Goal: Task Accomplishment & Management: Manage account settings

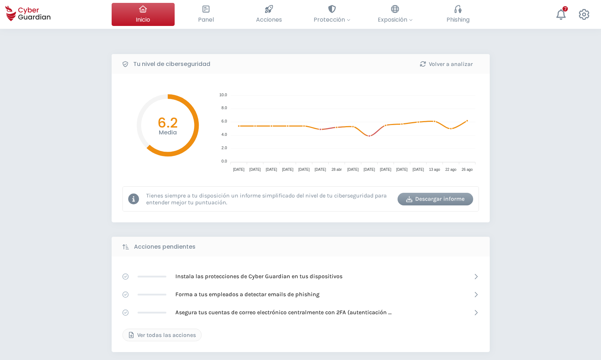
click at [216, 42] on div "Tu nivel de ciberseguridad Volver a analizar Media 6.2 10.0 10.0 8.0 8.0 6.0 6.…" at bounding box center [300, 321] width 601 height 584
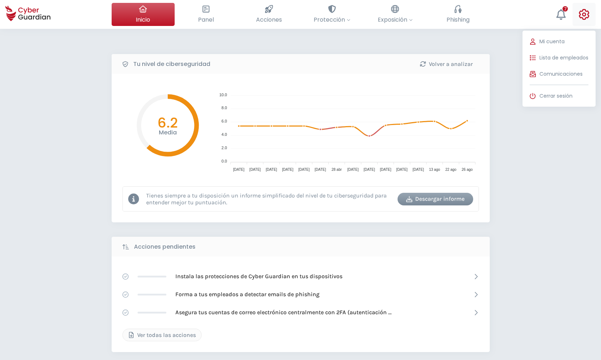
click at [586, 15] on icon at bounding box center [584, 14] width 10 height 11
click at [555, 59] on span "Lista de empleados" at bounding box center [564, 58] width 49 height 8
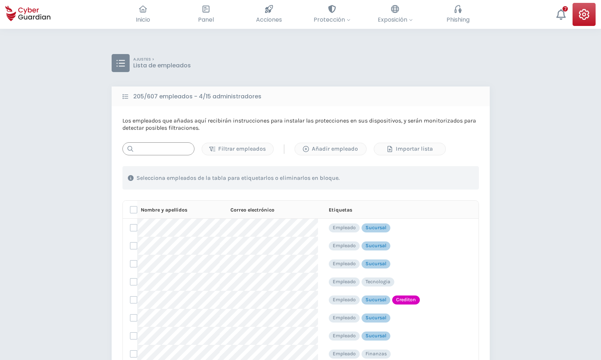
click at [171, 152] on input "text" at bounding box center [158, 148] width 72 height 13
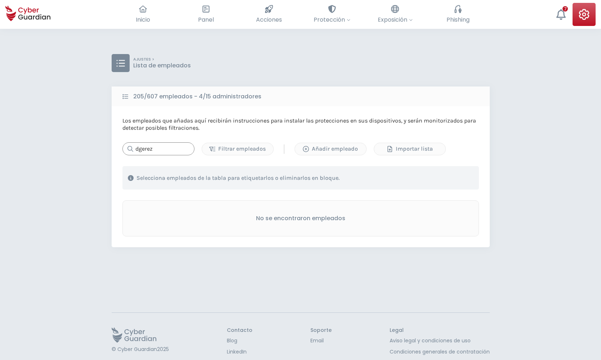
type input "dgerez"
click at [312, 147] on div "Añadir empleado" at bounding box center [330, 148] width 61 height 9
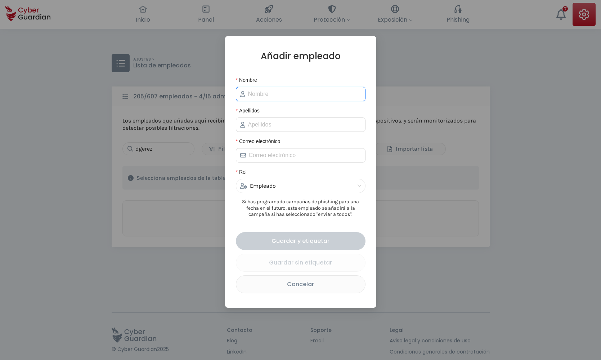
click at [257, 98] on input "Nombre" at bounding box center [304, 94] width 113 height 9
type input "[PERSON_NAME]"
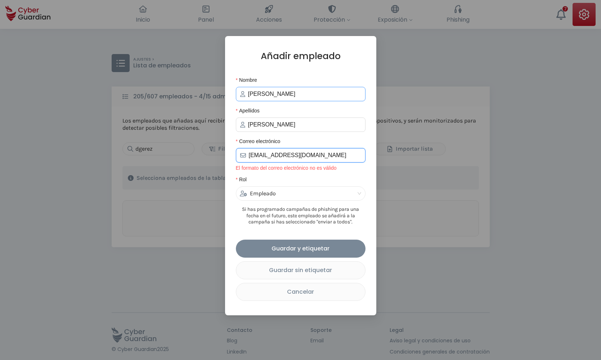
type input "[EMAIL_ADDRESS][DOMAIN_NAME]"
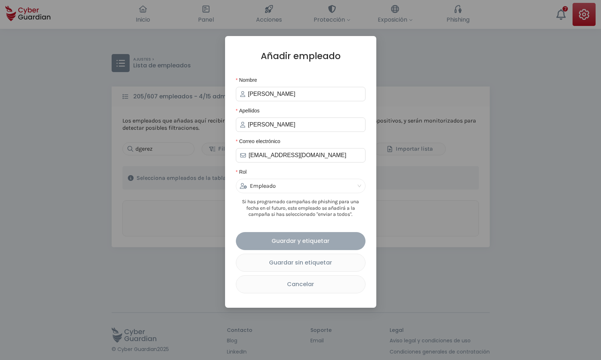
click at [284, 241] on div "Guardar y etiquetar" at bounding box center [300, 240] width 119 height 9
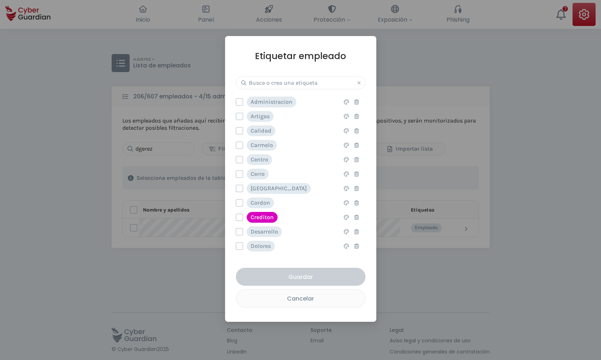
scroll to position [41, 0]
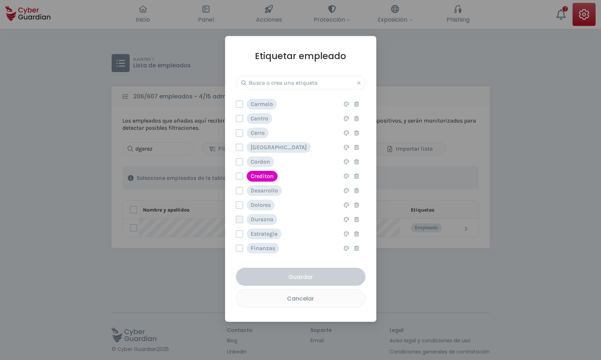
click at [240, 220] on label at bounding box center [239, 219] width 7 height 7
click at [236, 220] on input "checkbox" at bounding box center [236, 219] width 0 height 6
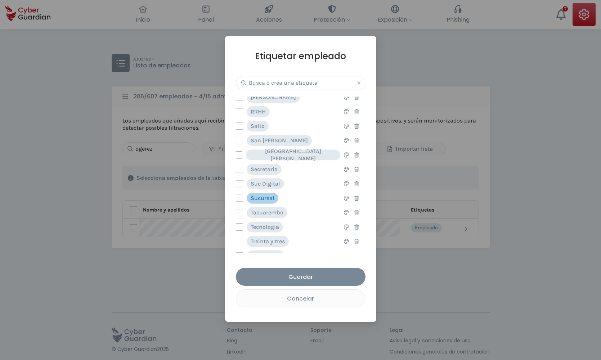
scroll to position [452, 0]
click at [239, 197] on label at bounding box center [239, 197] width 7 height 7
click at [236, 197] on input "checkbox" at bounding box center [236, 198] width 0 height 6
click at [290, 276] on div "Guardar" at bounding box center [300, 276] width 119 height 9
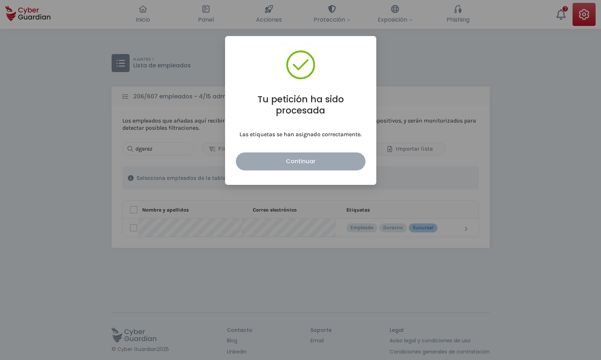
click at [308, 163] on div "Continuar" at bounding box center [300, 161] width 119 height 9
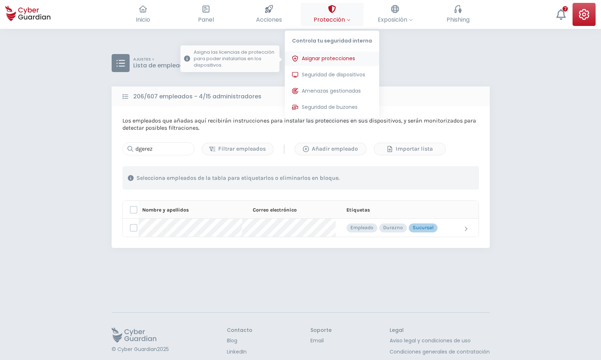
click at [329, 56] on span "Asignar protecciones" at bounding box center [328, 59] width 53 height 8
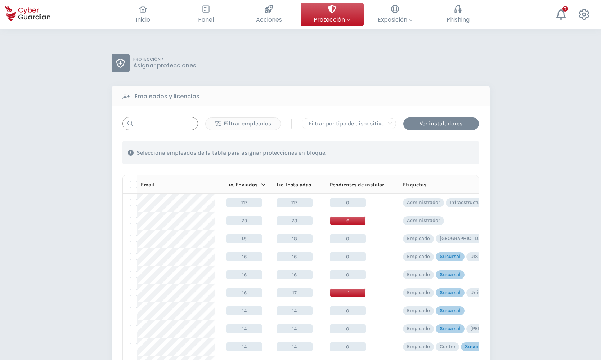
click at [151, 121] on input "text" at bounding box center [160, 123] width 76 height 13
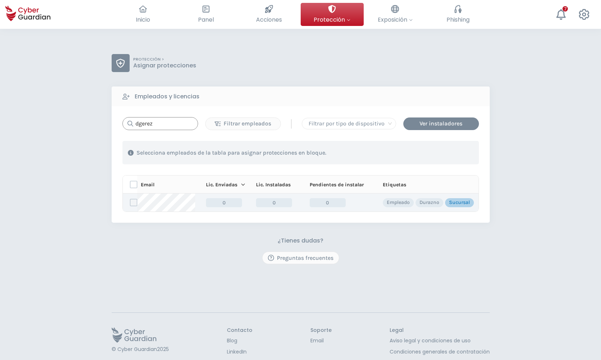
type input "dgerez"
click at [134, 204] on label at bounding box center [133, 202] width 7 height 7
click at [130, 204] on input "checkbox" at bounding box center [130, 202] width 0 height 6
click at [422, 152] on div "Asignar protecciones" at bounding box center [435, 152] width 65 height 9
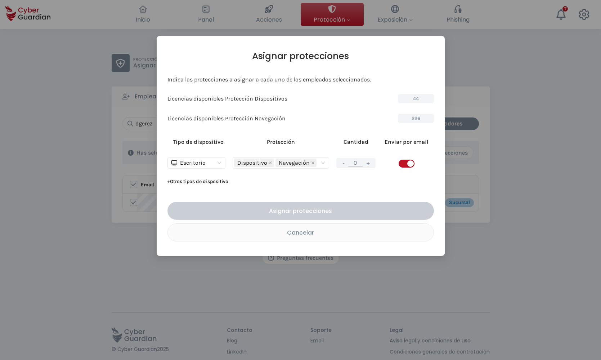
click at [368, 162] on button "+" at bounding box center [368, 162] width 9 height 9
type input "1"
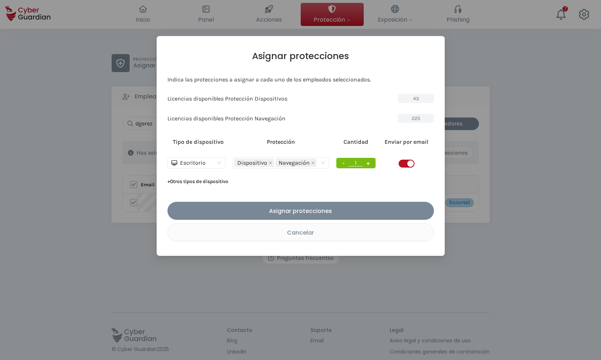
click at [403, 164] on span "button" at bounding box center [407, 164] width 16 height 8
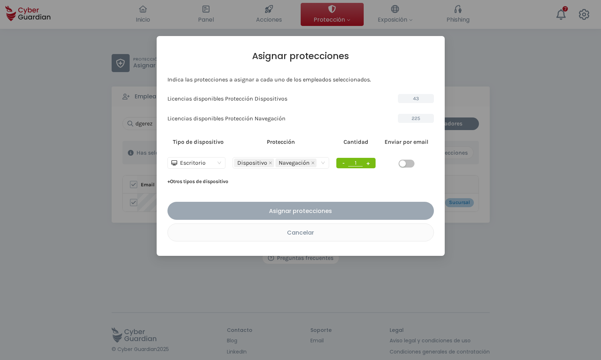
click at [312, 209] on div "Asignar protecciones" at bounding box center [301, 210] width 256 height 9
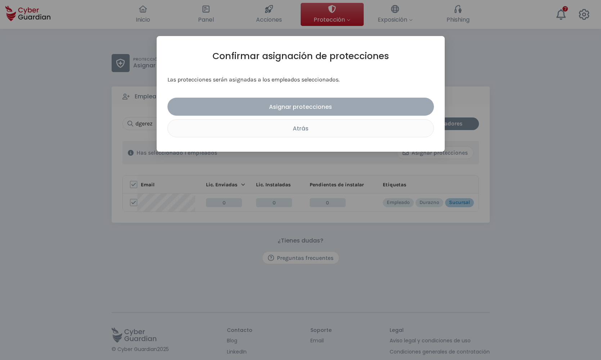
click at [308, 107] on div "Asignar protecciones" at bounding box center [301, 106] width 256 height 9
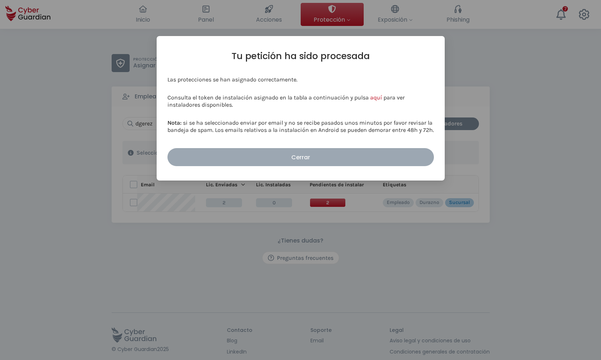
click at [291, 155] on div "Cerrar" at bounding box center [301, 157] width 256 height 9
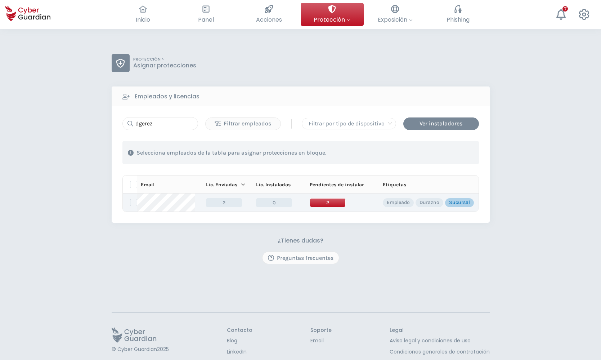
click at [332, 203] on span "2" at bounding box center [328, 202] width 36 height 9
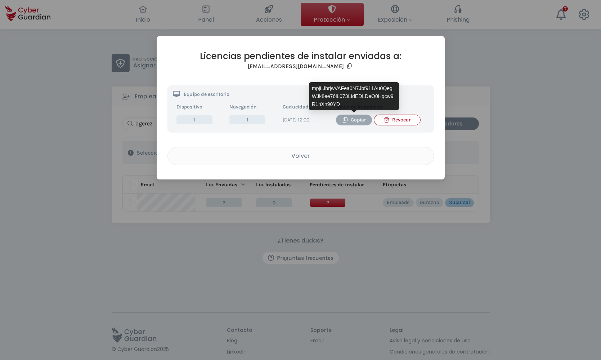
click at [352, 120] on div "Copiar" at bounding box center [353, 120] width 25 height 8
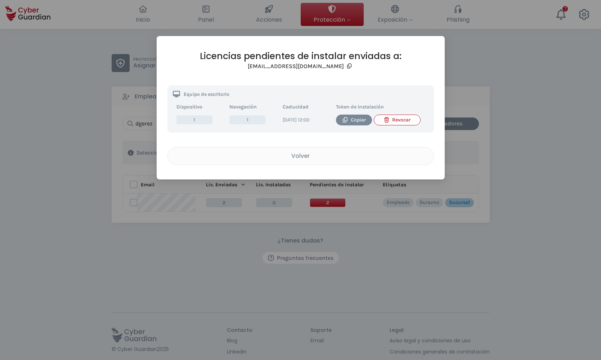
click at [397, 273] on div "Licencias pendientes de instalar enviadas a: [EMAIL_ADDRESS][DOMAIN_NAME] Equip…" at bounding box center [300, 180] width 601 height 360
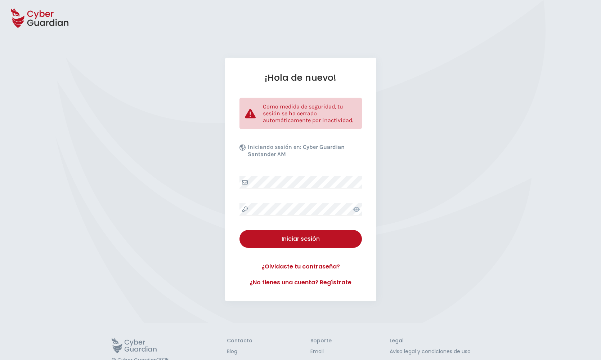
click at [31, 167] on div "¡Hola de nuevo! Como medida de seguridad, tu sesión se ha cerrado automáticamen…" at bounding box center [300, 180] width 601 height 244
